Goal: Information Seeking & Learning: Learn about a topic

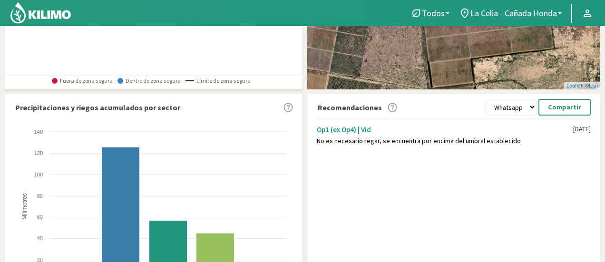
scroll to position [285, 0]
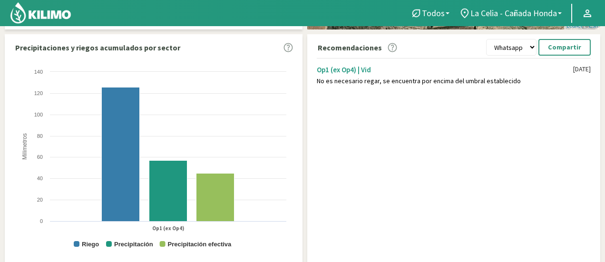
click at [335, 140] on div "Recomendaciones Whatsapp Excel PDF Compartir Op1 (ex Op4) | Vid No es necesario…" at bounding box center [453, 148] width 293 height 228
drag, startPoint x: 318, startPoint y: 81, endPoint x: 513, endPoint y: 85, distance: 195.1
click at [513, 85] on div "Op1 (ex Op4) | Vid No es necesario regar, se encuentra por encima del umbral es…" at bounding box center [454, 75] width 274 height 34
copy div "No es necesario regar, se encuentra por encima del umbral establecido"
click at [559, 12] on b at bounding box center [560, 13] width 4 height 2
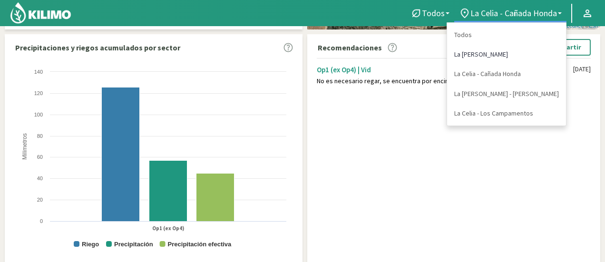
click at [524, 52] on link "La [PERSON_NAME]" at bounding box center [506, 55] width 119 height 20
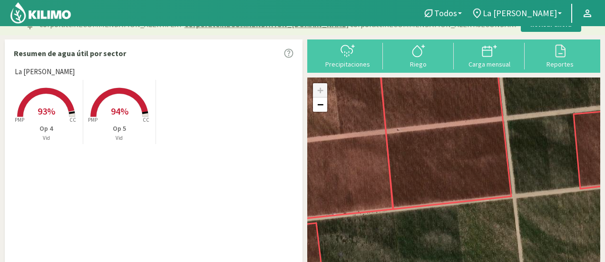
scroll to position [0, 0]
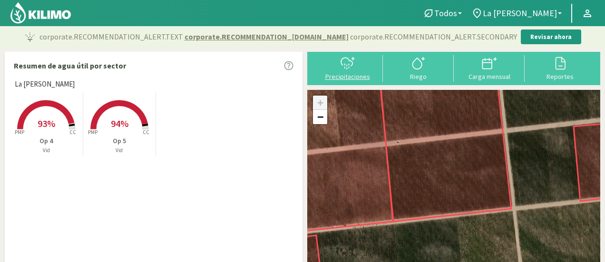
click at [359, 69] on div at bounding box center [347, 63] width 65 height 15
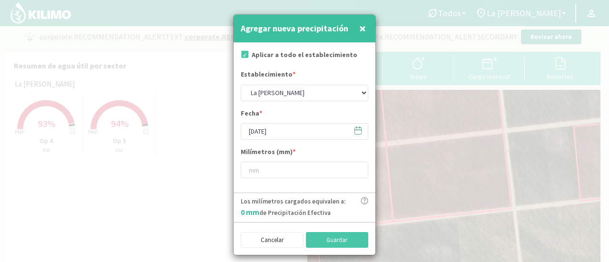
click at [363, 29] on span "×" at bounding box center [362, 28] width 7 height 16
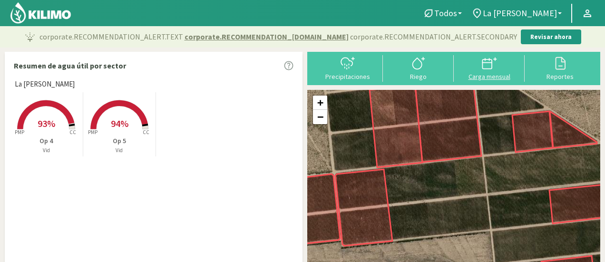
click at [488, 71] on svg-icon at bounding box center [489, 68] width 15 height 9
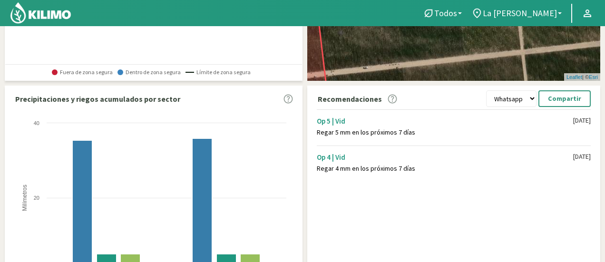
scroll to position [238, 0]
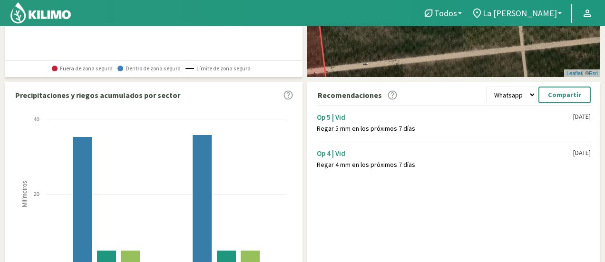
drag, startPoint x: 316, startPoint y: 128, endPoint x: 411, endPoint y: 135, distance: 94.9
click at [411, 135] on div "Op 5 | Vid Regar 5 mm en los próximos 7 días [DATE] Op 4 | Vid Regar 4 mm en lo…" at bounding box center [456, 139] width 288 height 72
copy div "Regar 5 mm en los próximos 7 días"
click at [560, 14] on link "La [PERSON_NAME]" at bounding box center [517, 13] width 100 height 18
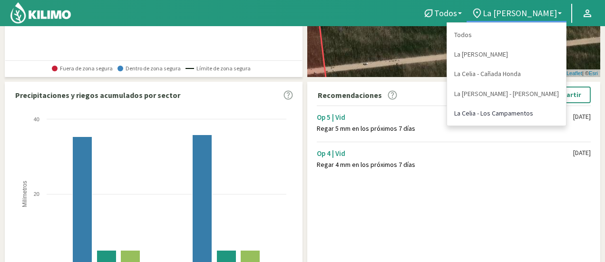
click at [517, 114] on link "La Celia - Los Campamentos" at bounding box center [506, 114] width 119 height 20
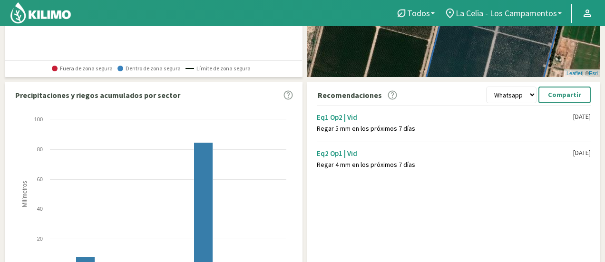
click at [561, 10] on link "La Celia - Los Campamentos" at bounding box center [503, 13] width 127 height 18
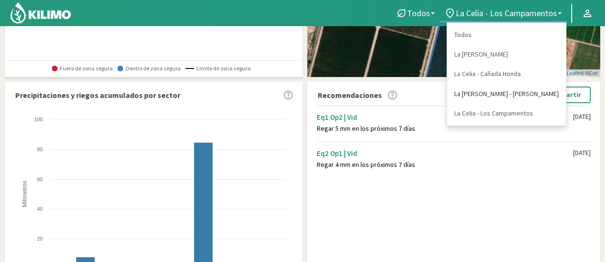
click at [534, 94] on link "La [PERSON_NAME] - [PERSON_NAME]" at bounding box center [506, 94] width 119 height 20
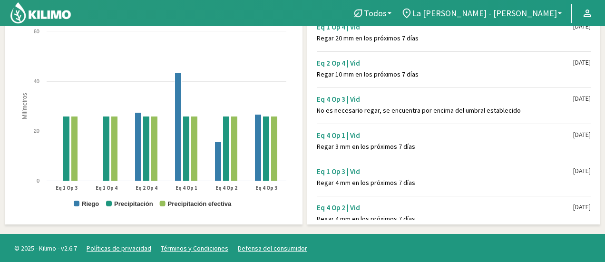
scroll to position [0, 0]
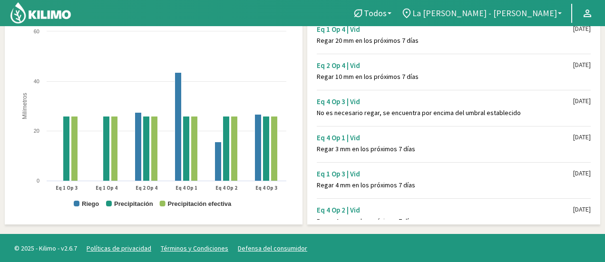
click at [558, 13] on b at bounding box center [560, 13] width 4 height 2
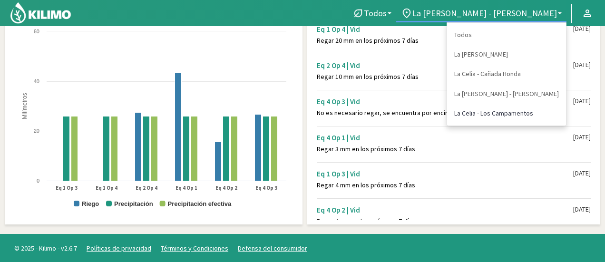
click at [518, 114] on link "La Celia - Los Campamentos" at bounding box center [506, 114] width 119 height 20
